Goal: Find contact information: Find contact information

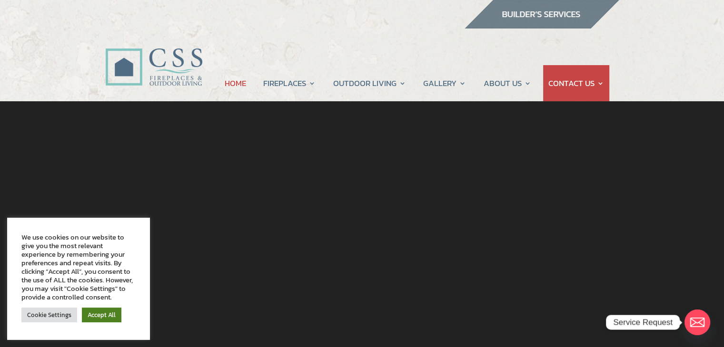
click at [107, 314] on link "Accept All" at bounding box center [102, 315] width 40 height 15
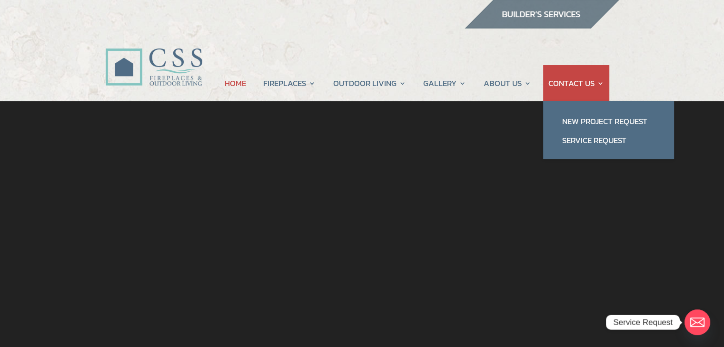
click at [571, 85] on link "CONTACT US" at bounding box center [576, 83] width 56 height 36
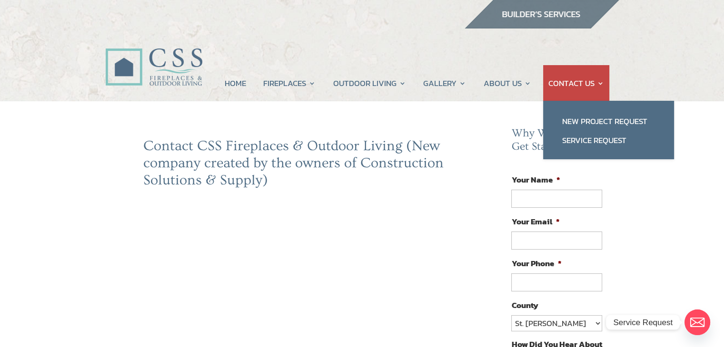
click at [575, 84] on link "CONTACT US" at bounding box center [576, 83] width 56 height 36
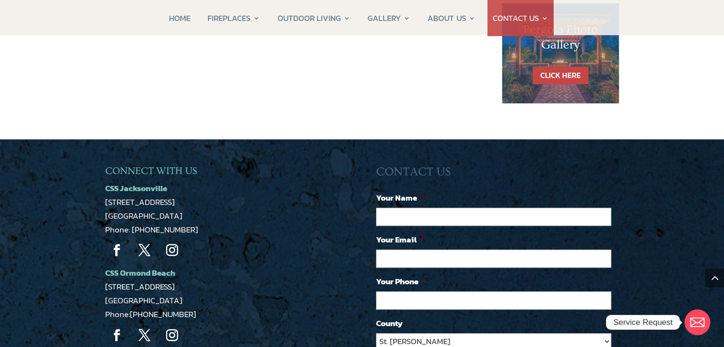
scroll to position [745, 0]
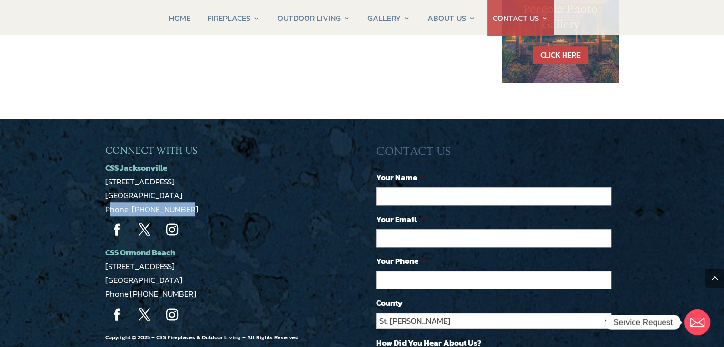
drag, startPoint x: 102, startPoint y: 204, endPoint x: 195, endPoint y: 207, distance: 92.9
click at [195, 207] on div "CONNECT WITH US CSS Jacksonville [STREET_ADDRESS] Phone: [PHONE_NUMBER] Follow …" at bounding box center [362, 316] width 724 height 394
copy span "Phone: [PHONE_NUMBER]"
